Goal: Check status

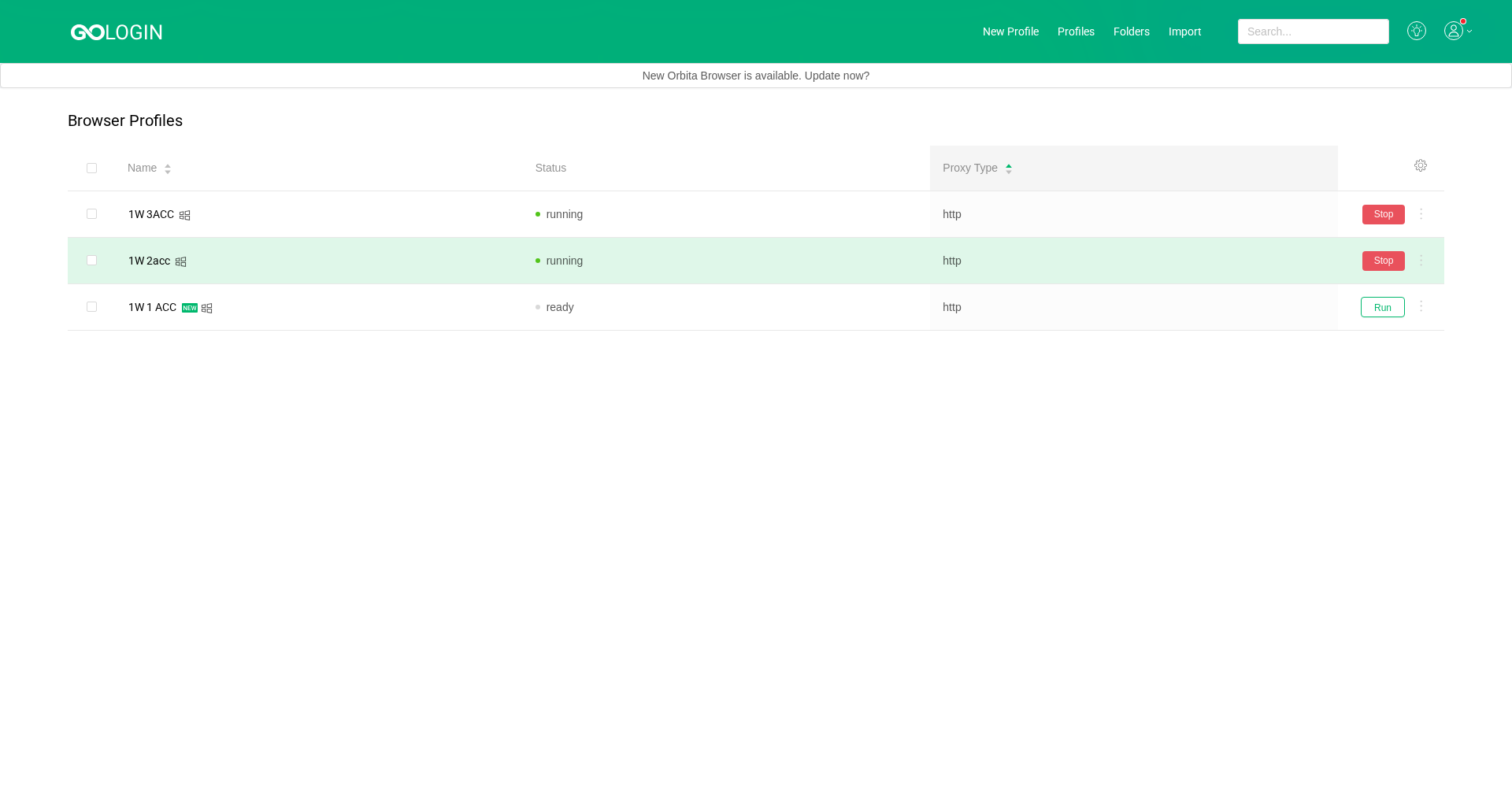
click at [431, 247] on td "1W 2acc" at bounding box center [319, 261] width 408 height 47
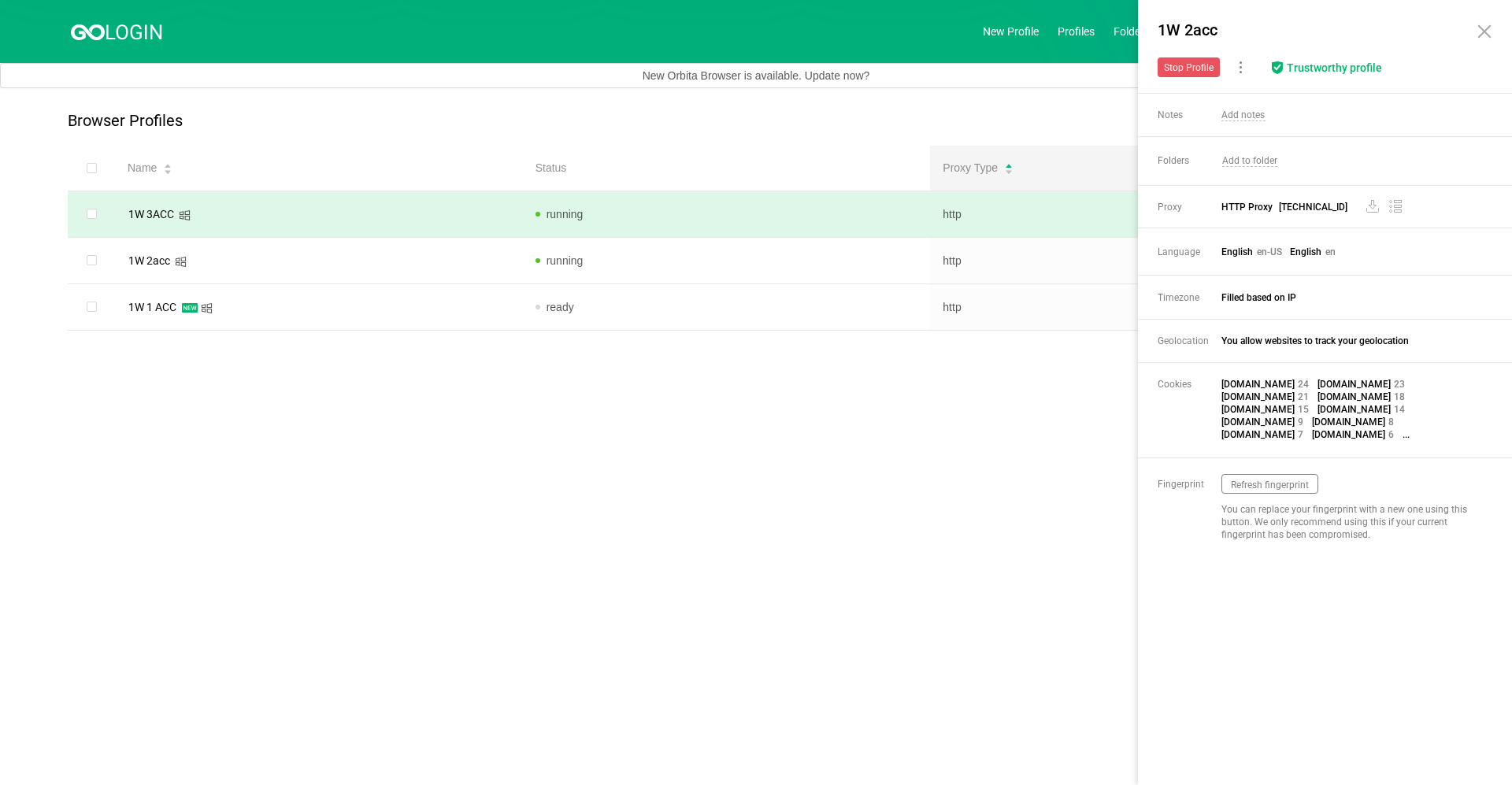
click at [875, 211] on td "running" at bounding box center [727, 214] width 408 height 47
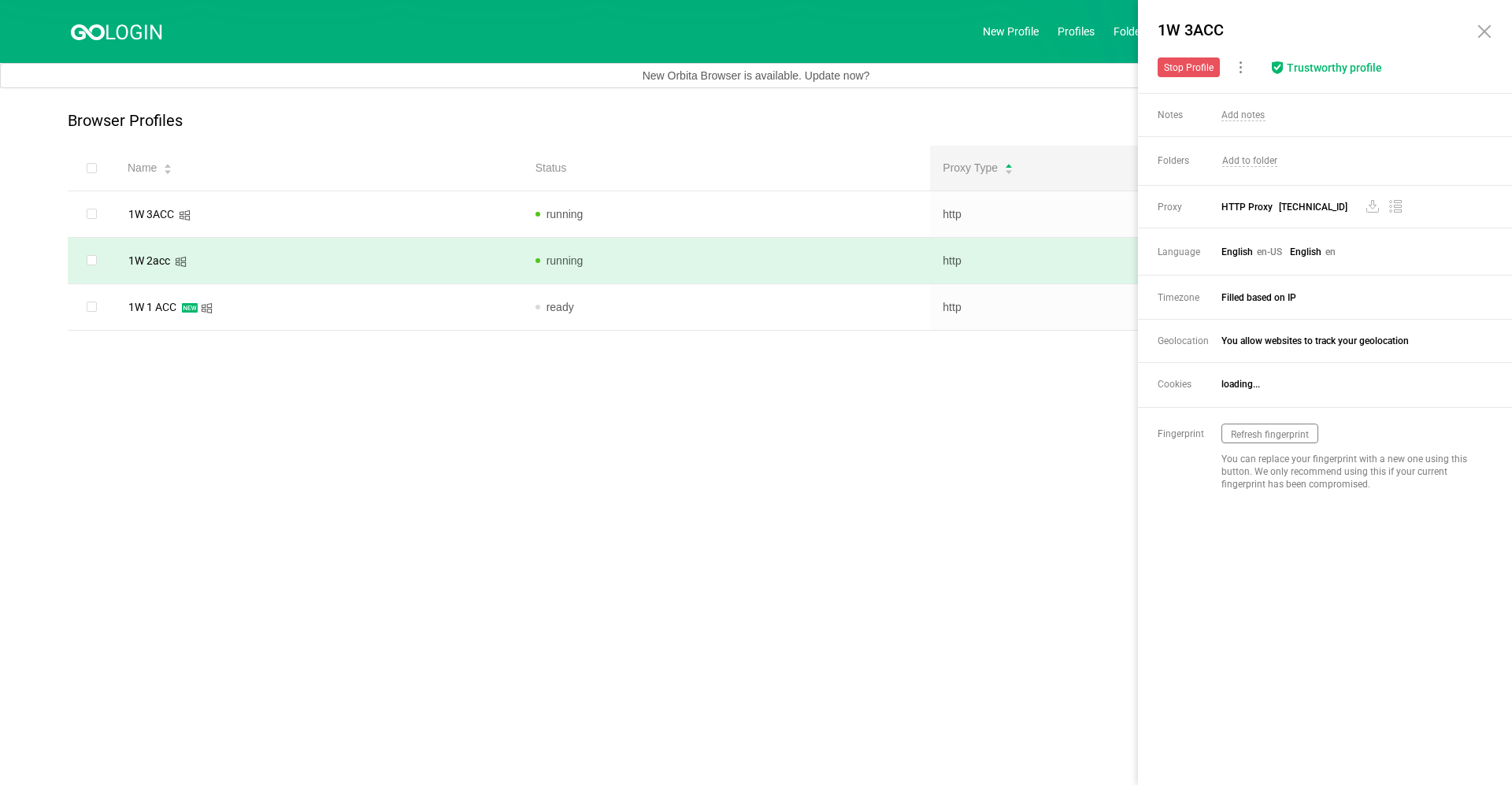
click at [875, 253] on td "running" at bounding box center [727, 261] width 408 height 47
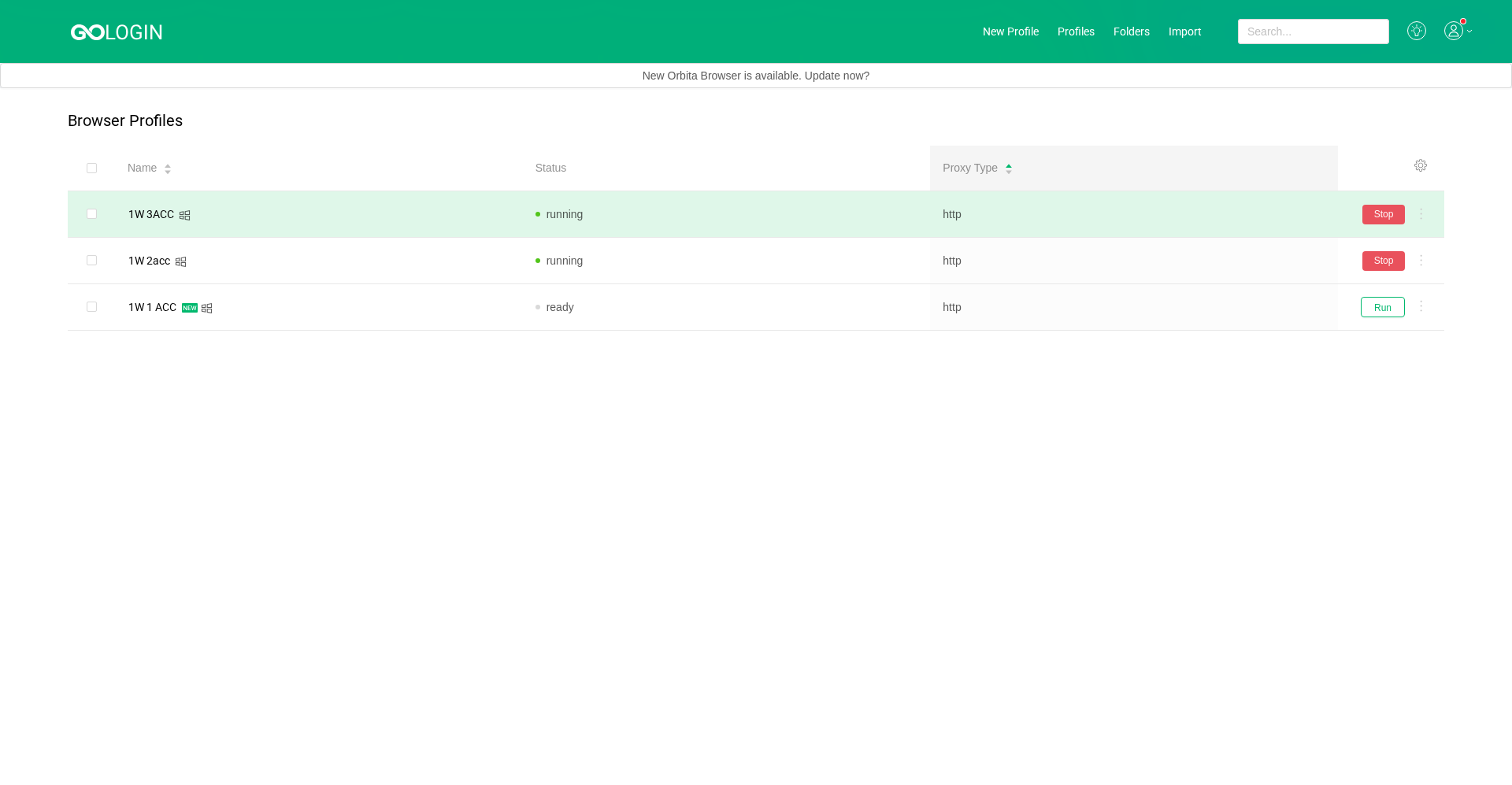
click at [824, 206] on td "running" at bounding box center [727, 214] width 408 height 47
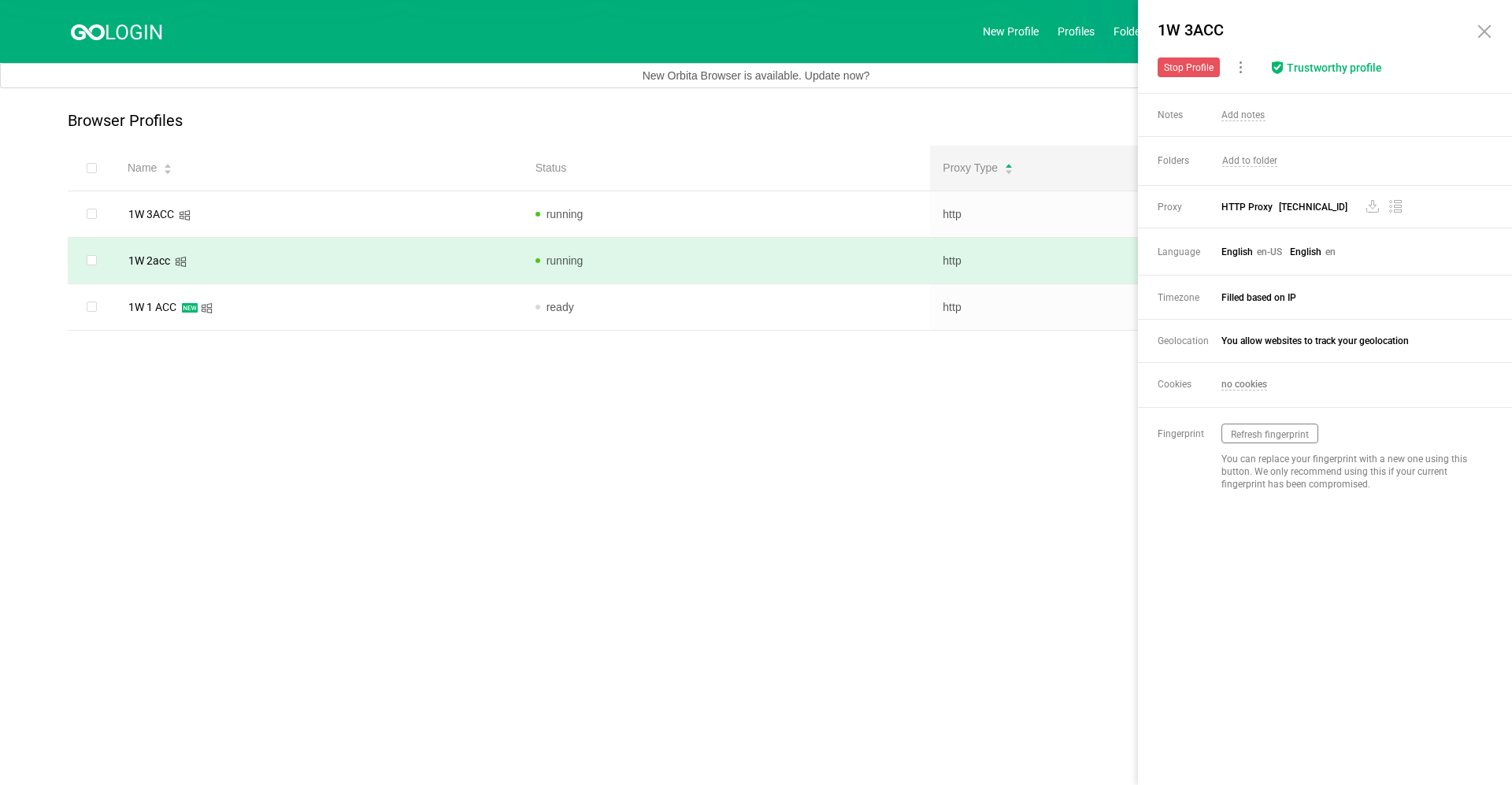
click at [847, 261] on td "running" at bounding box center [727, 261] width 408 height 47
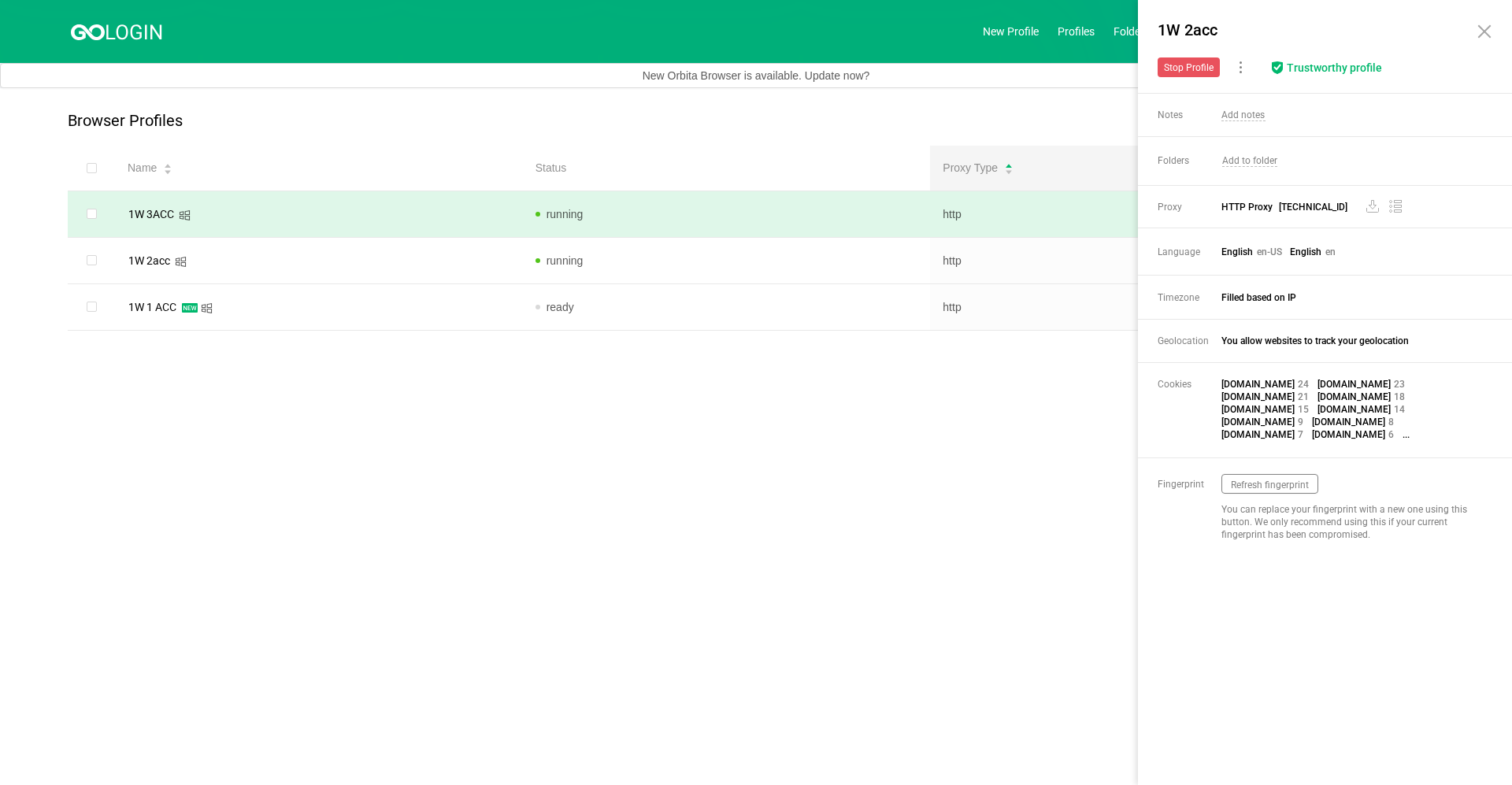
click at [809, 212] on td "running" at bounding box center [727, 214] width 408 height 47
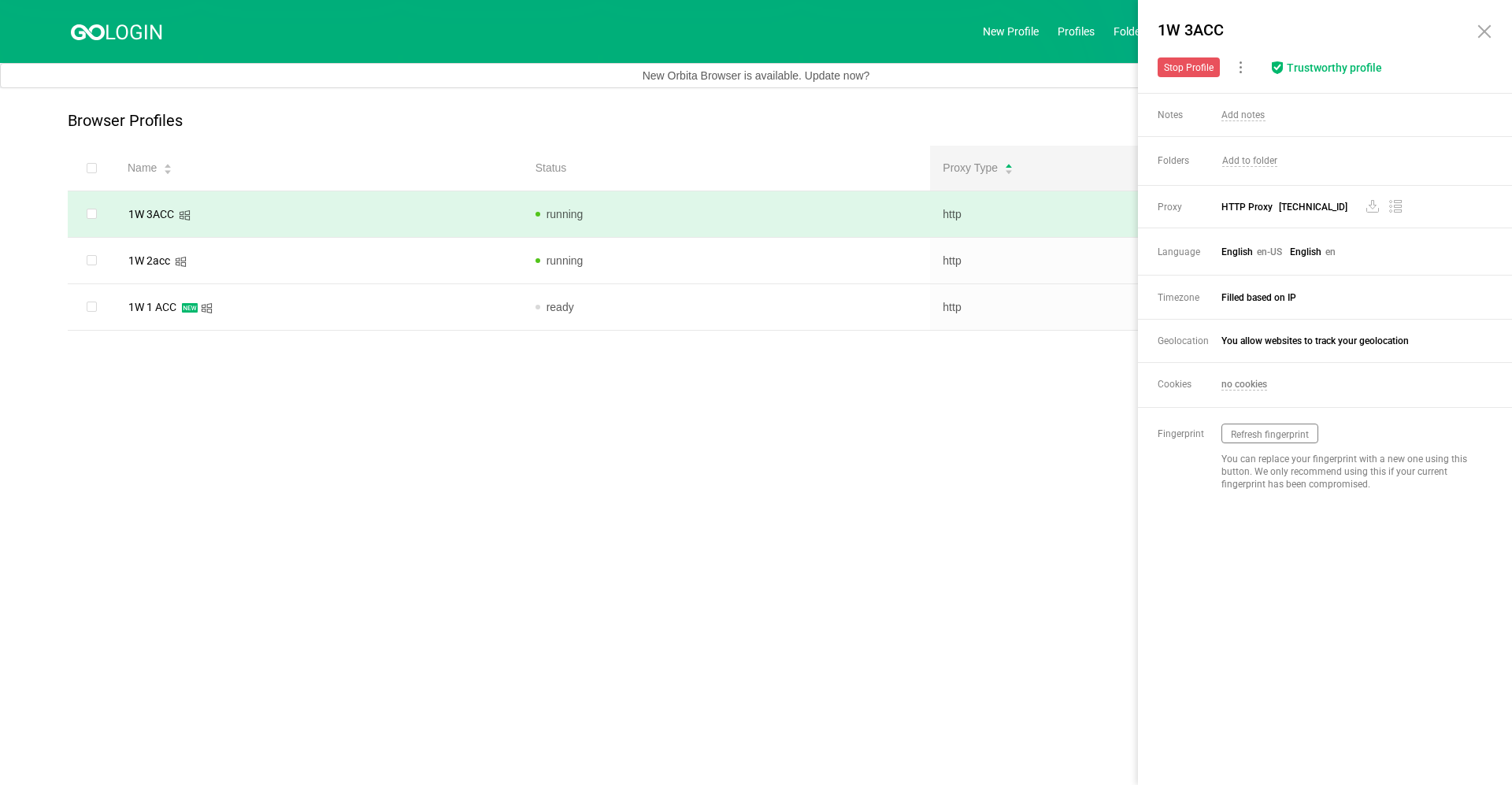
click at [748, 229] on td "running" at bounding box center [727, 214] width 408 height 47
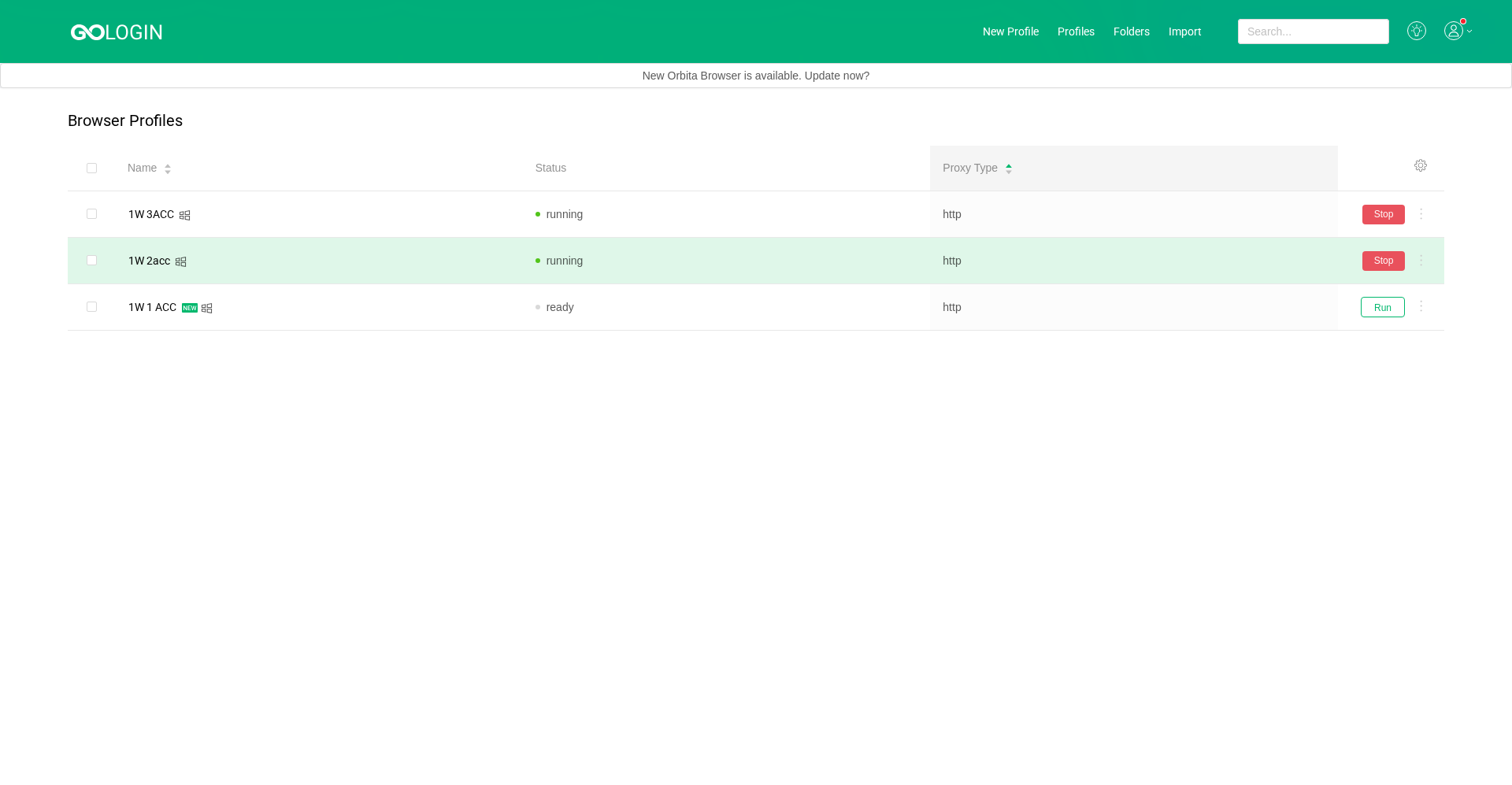
click at [787, 266] on td "running" at bounding box center [727, 261] width 408 height 47
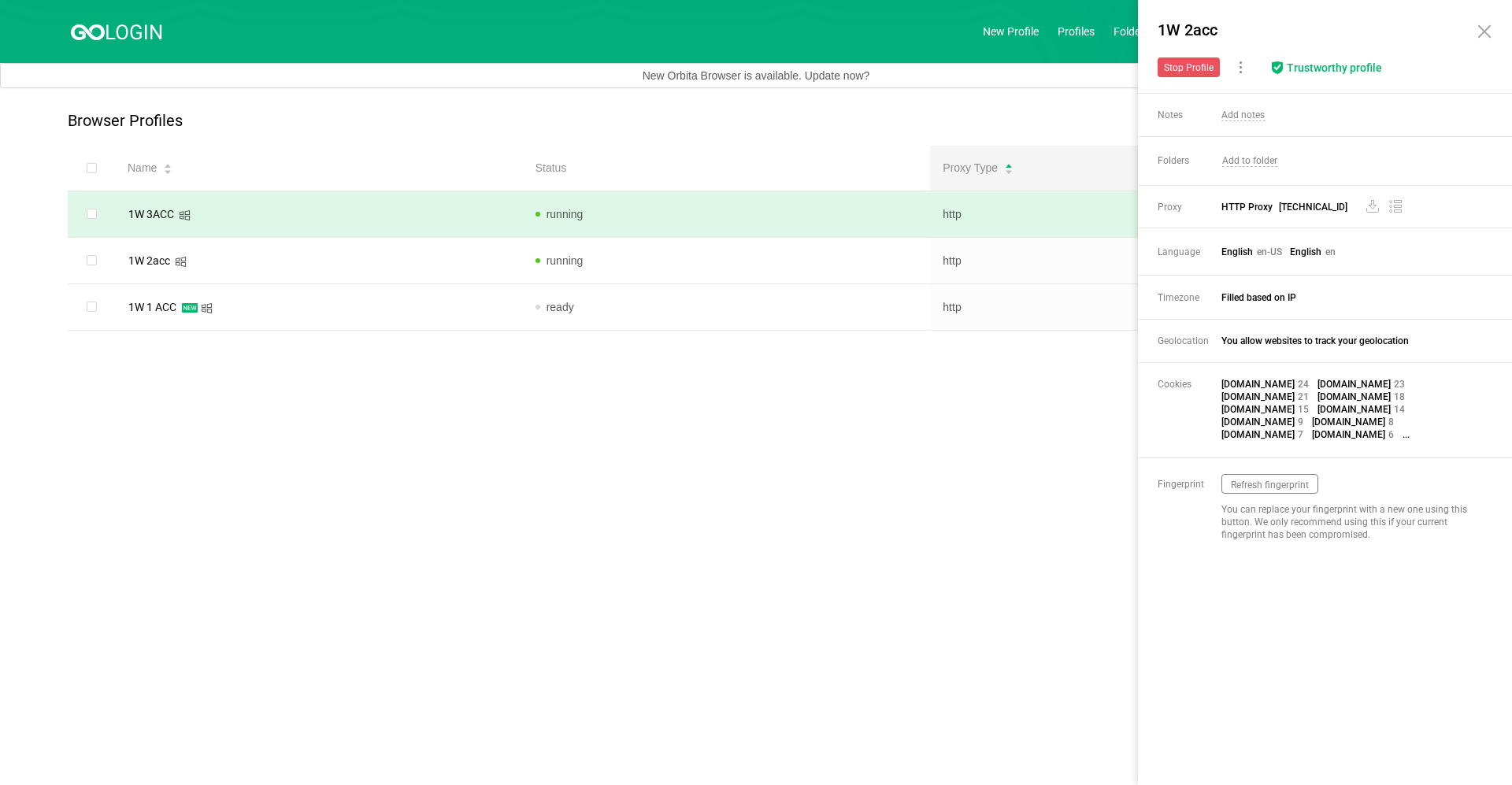
click at [718, 214] on td "running" at bounding box center [727, 214] width 408 height 47
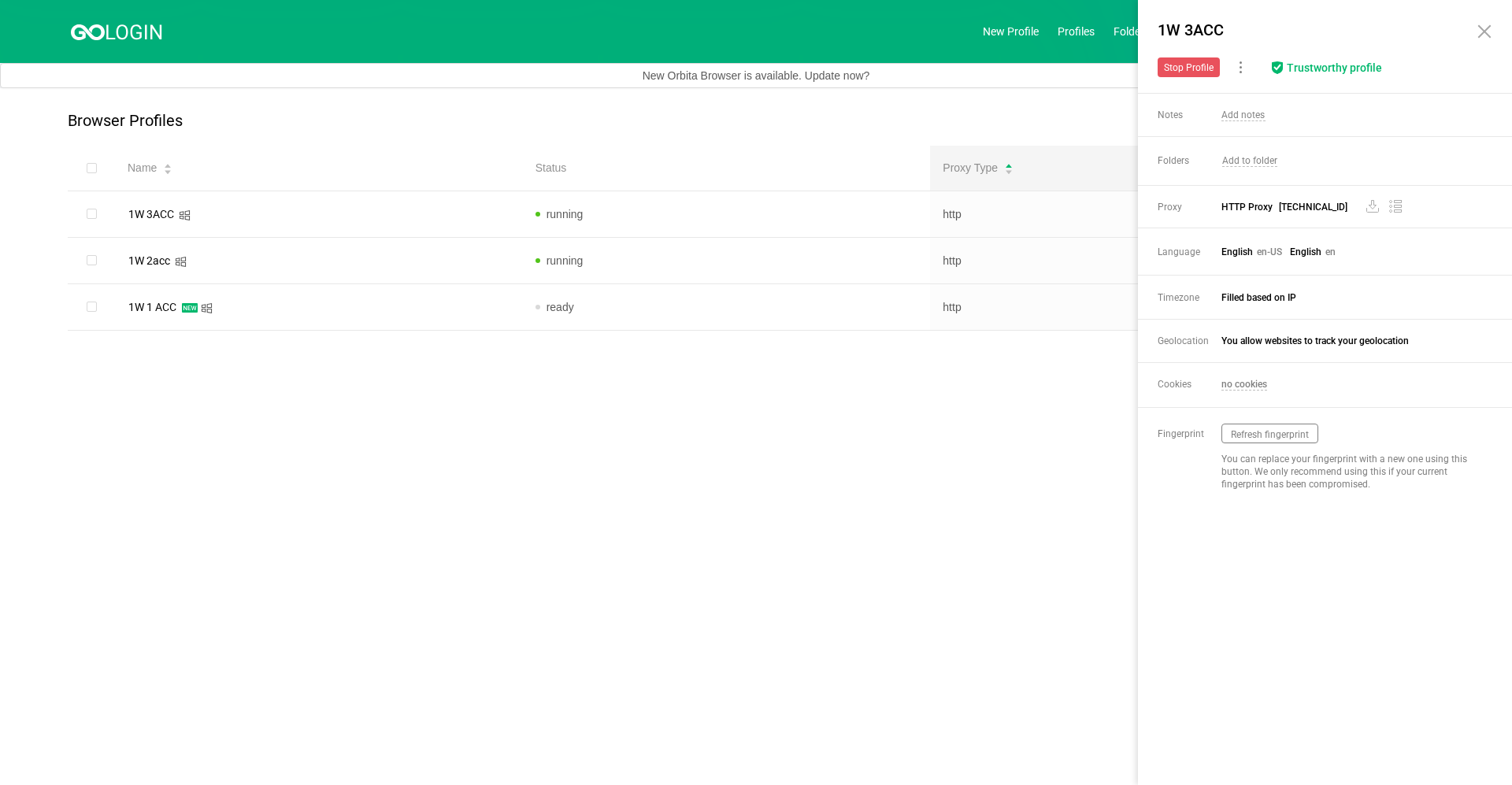
click at [756, 629] on main "Browser Profiles Share Profiles Add to Folder Clone New Fingerprint Export Prox…" at bounding box center [756, 436] width 1512 height 696
